Goal: Check status: Check status

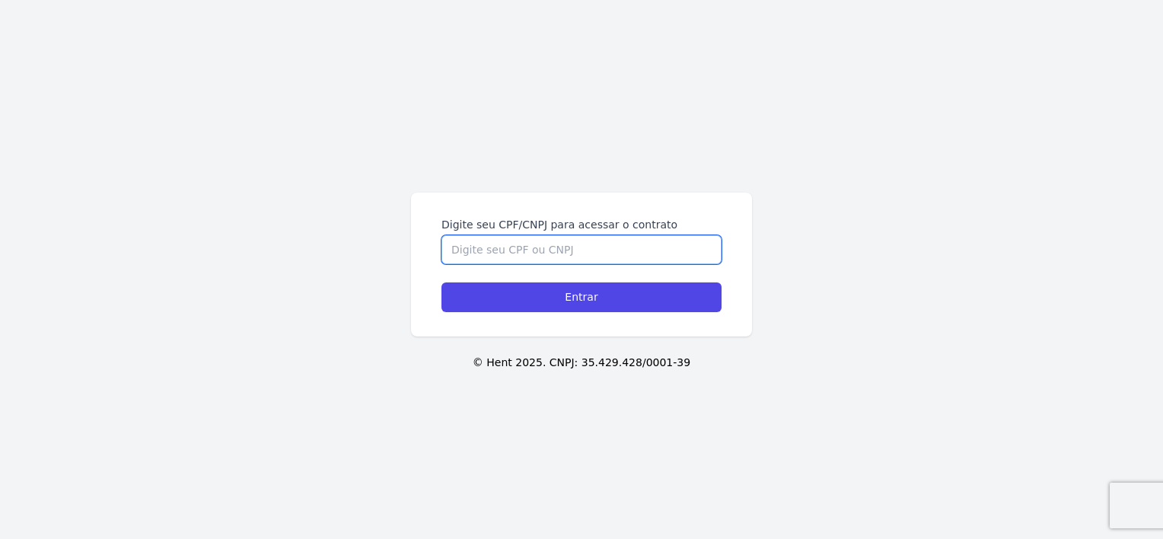
click at [494, 237] on input "Digite seu CPF/CNPJ para acessar o contrato" at bounding box center [581, 249] width 280 height 29
click at [456, 246] on input "Digite seu CPF/CNPJ para acessar o contrato" at bounding box center [581, 249] width 280 height 29
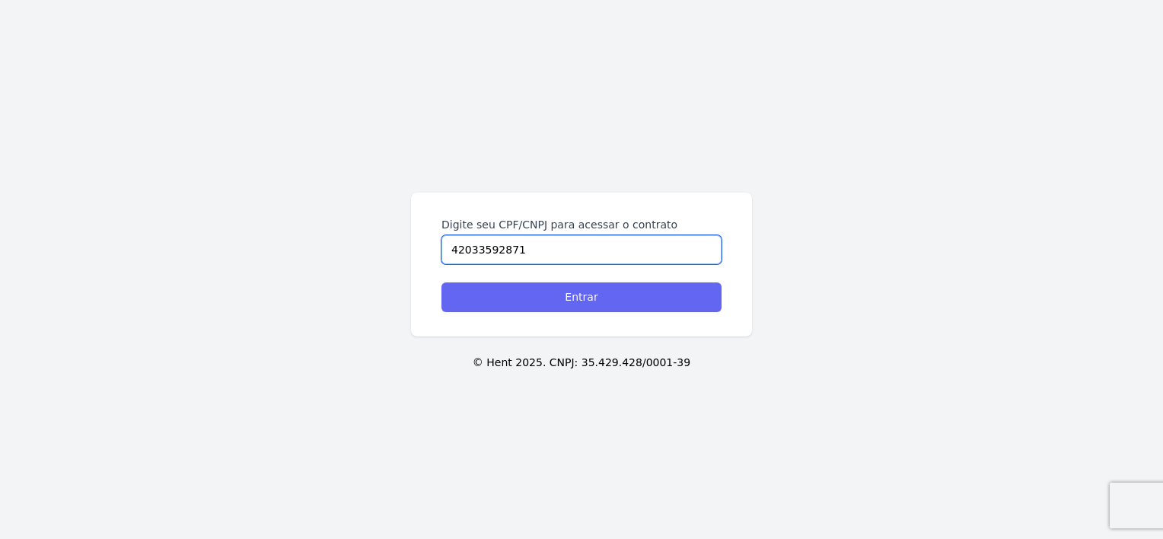
type input "42033592871"
click at [483, 304] on input "Entrar" at bounding box center [581, 297] width 280 height 30
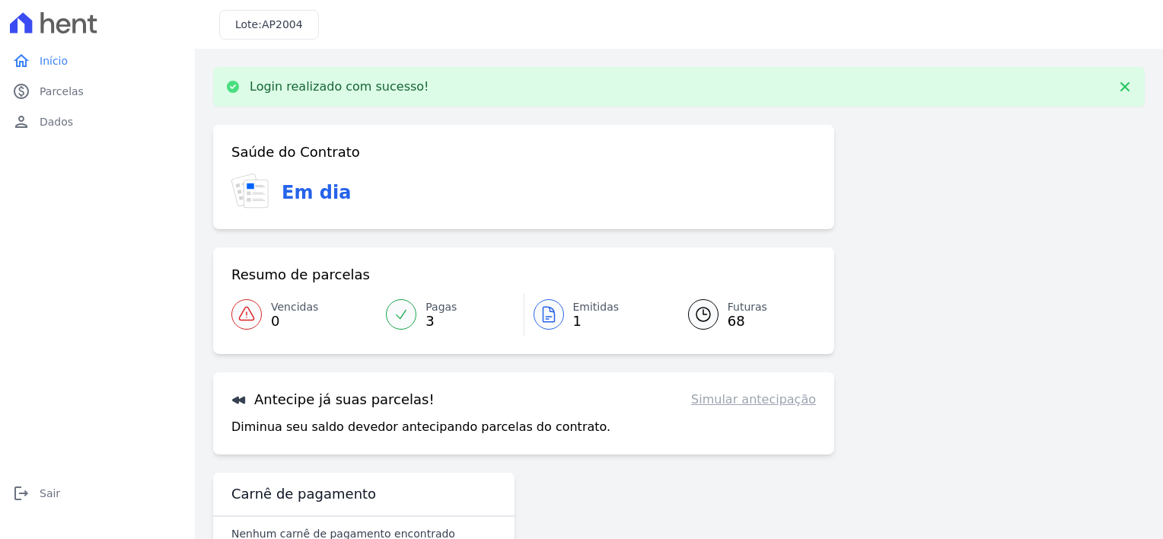
click at [574, 317] on span "1" at bounding box center [596, 321] width 46 height 12
click at [708, 312] on div at bounding box center [703, 314] width 30 height 30
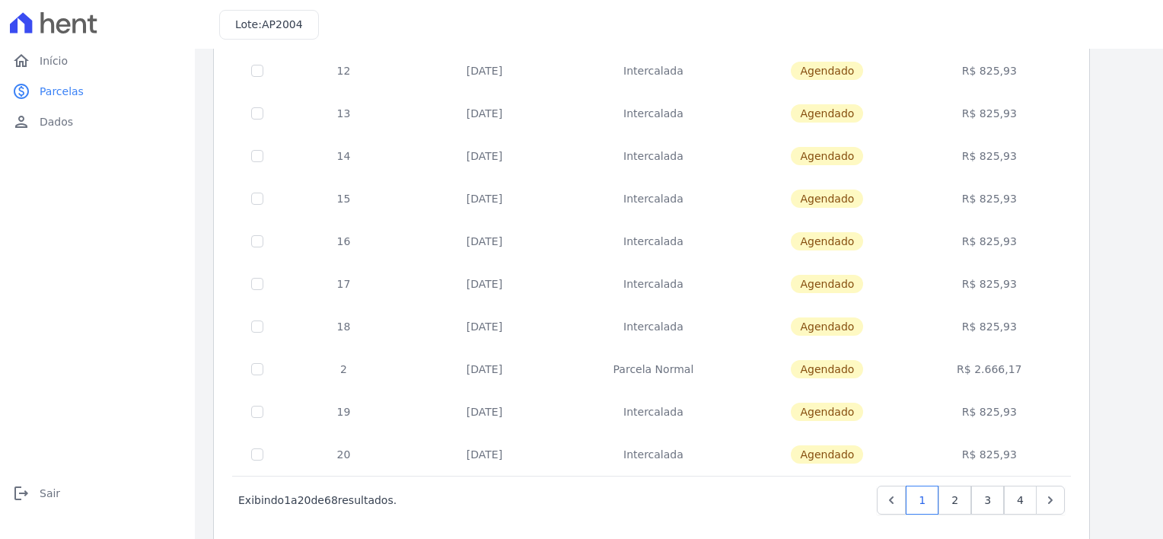
scroll to position [607, 0]
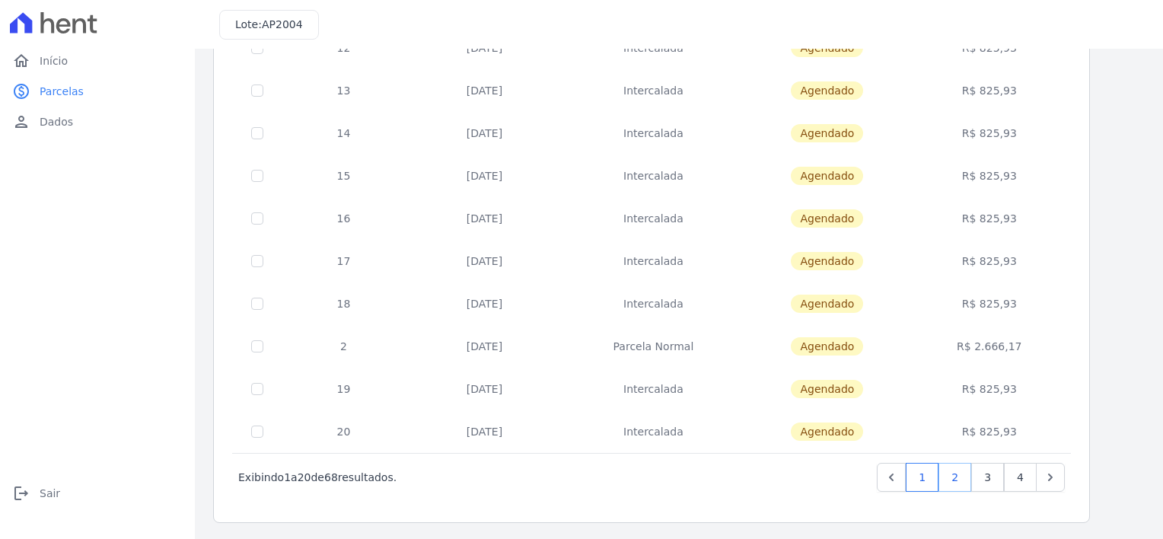
click at [962, 482] on link "2" at bounding box center [954, 477] width 33 height 29
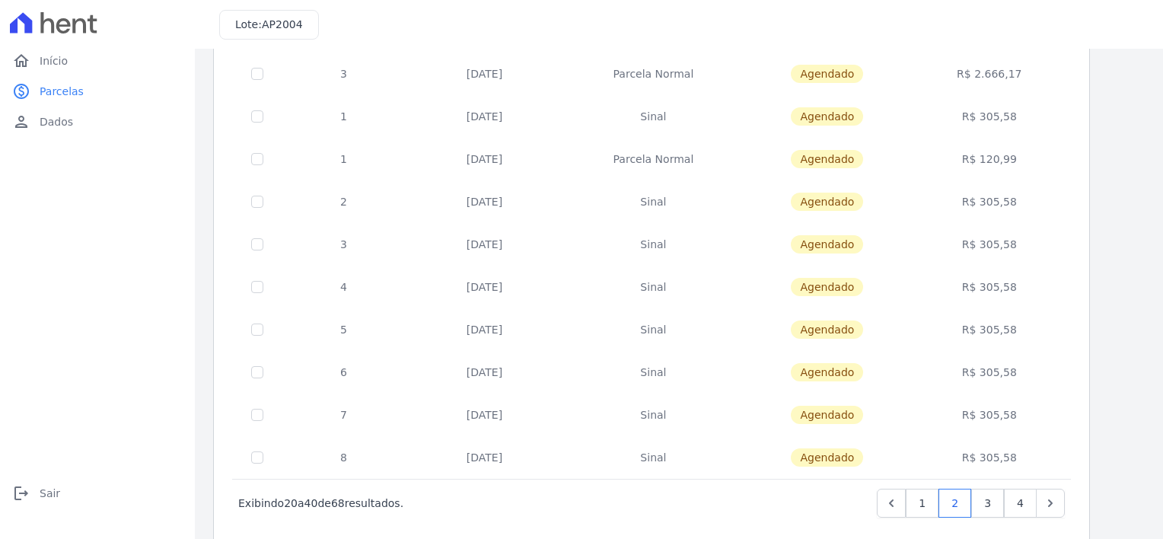
scroll to position [607, 0]
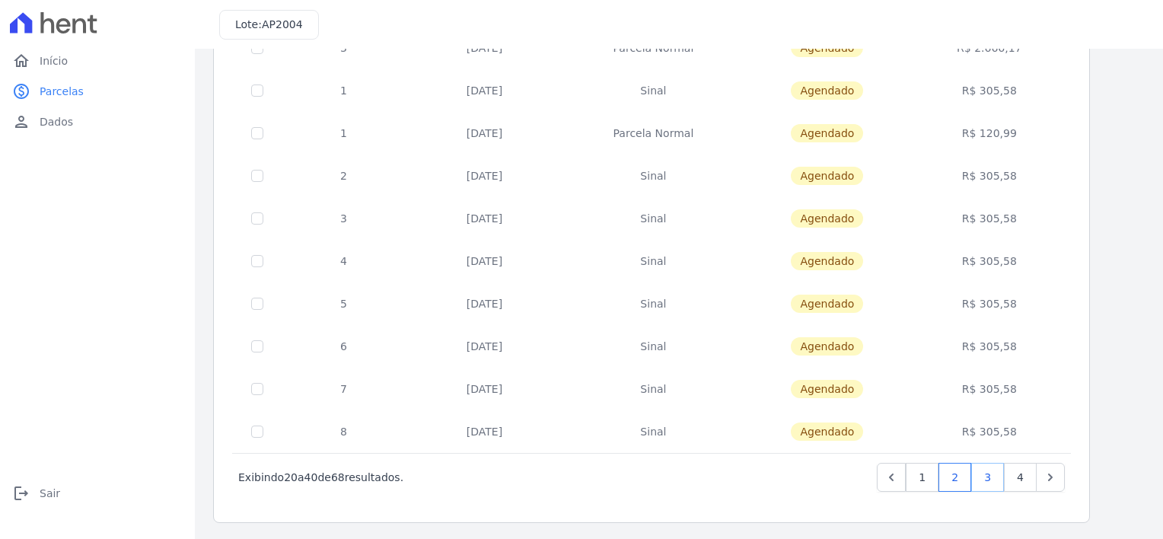
click at [987, 476] on link "3" at bounding box center [987, 477] width 33 height 29
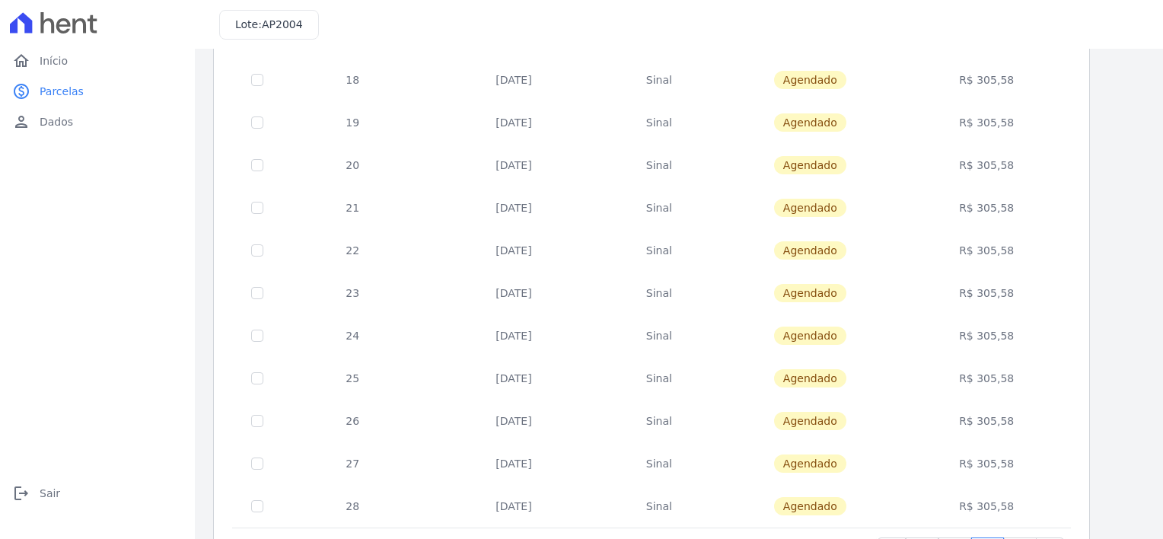
scroll to position [607, 0]
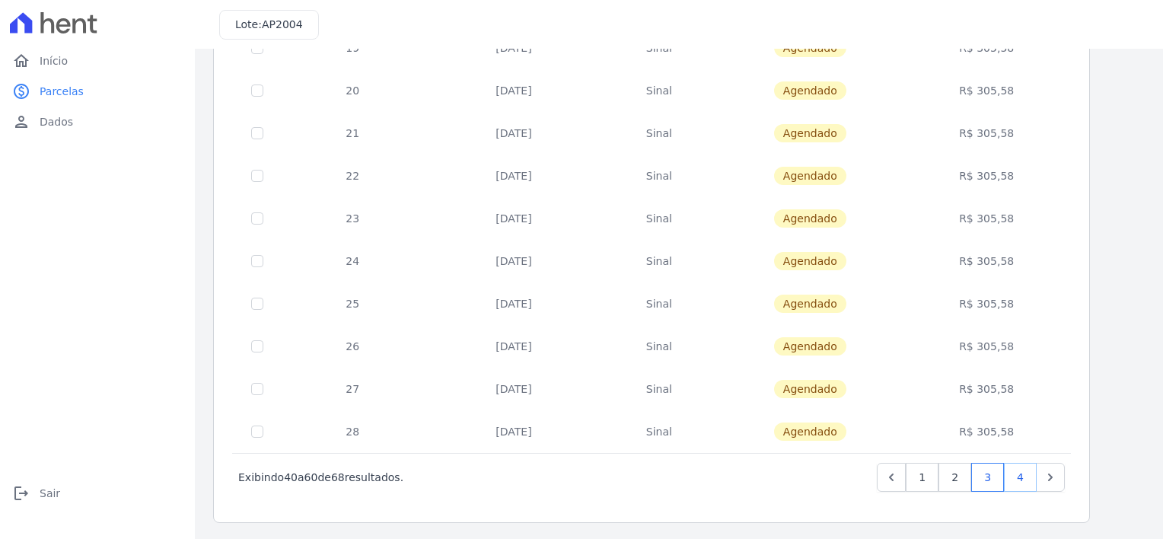
click at [1016, 478] on link "4" at bounding box center [1020, 477] width 33 height 29
